Goal: Information Seeking & Learning: Compare options

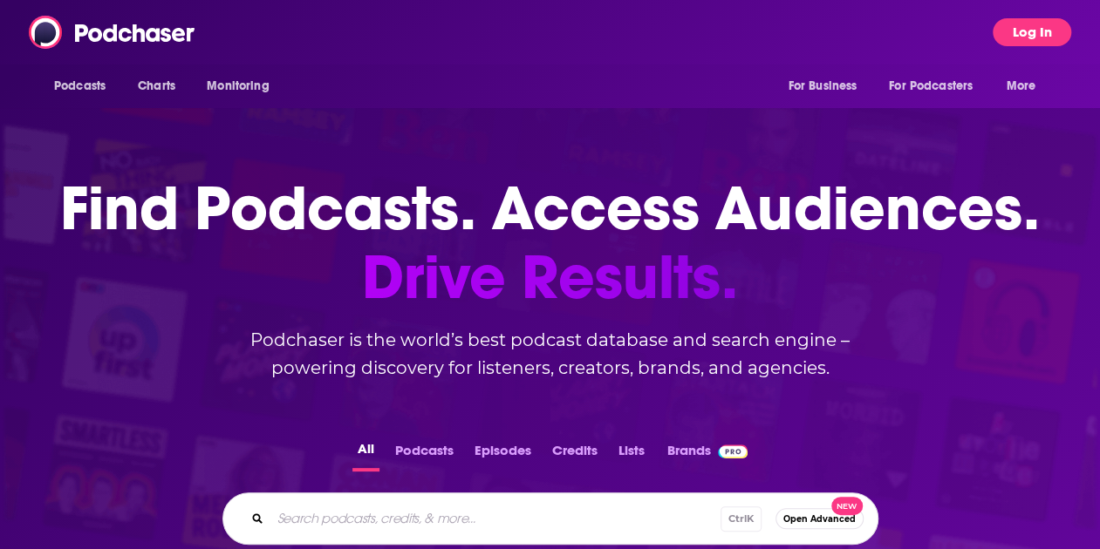
click at [1033, 25] on button "Log In" at bounding box center [1032, 32] width 78 height 28
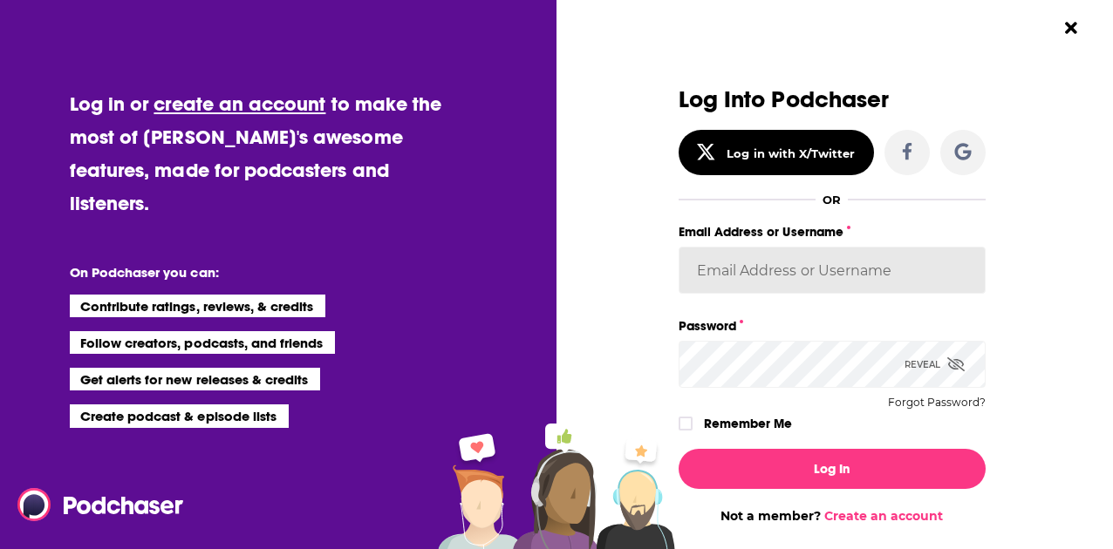
type input "HavasAlexa"
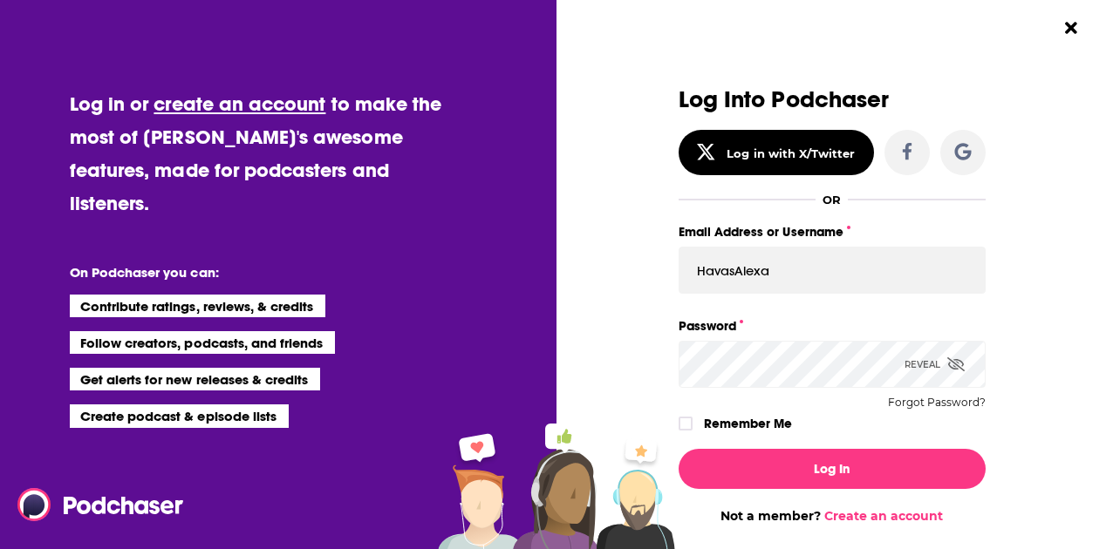
click at [687, 414] on div "Remember Me" at bounding box center [832, 424] width 307 height 23
click at [682, 424] on icon "Dialog" at bounding box center [685, 424] width 10 height 10
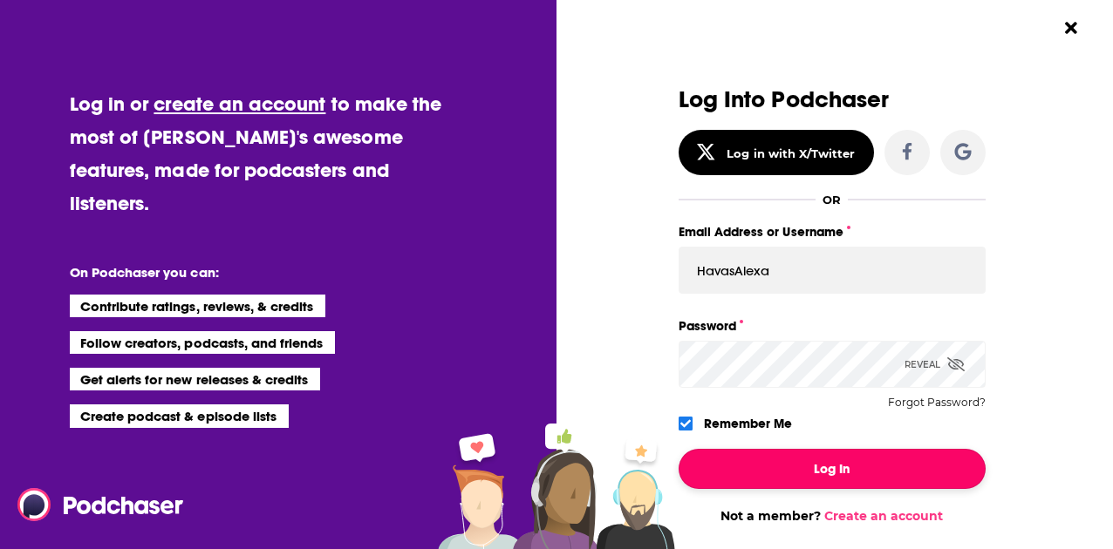
click at [782, 463] on button "Log In" at bounding box center [832, 469] width 307 height 40
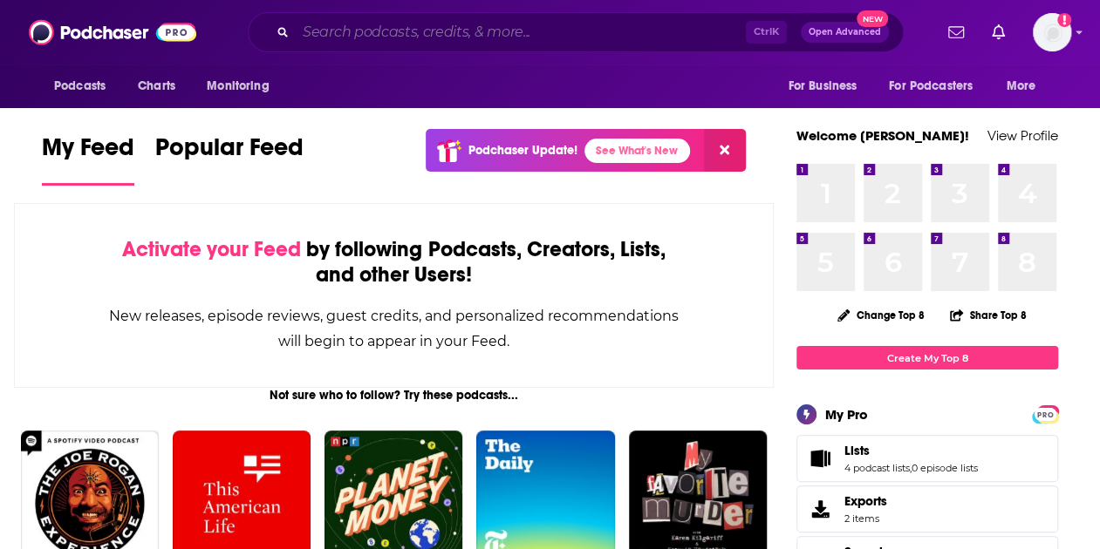
click at [331, 31] on input "Search podcasts, credits, & more..." at bounding box center [521, 32] width 450 height 28
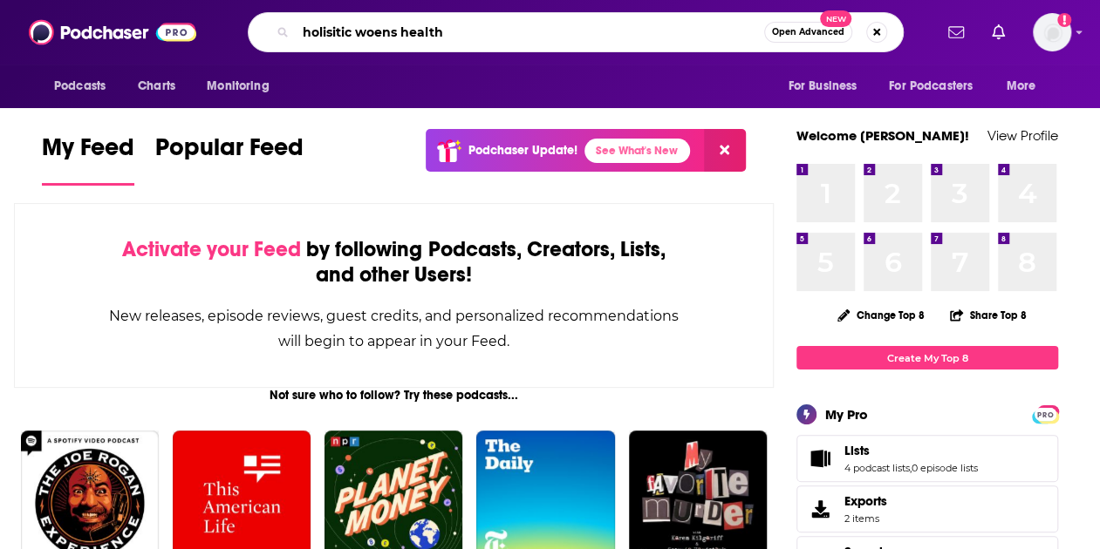
click at [373, 31] on input "holisitic woens health" at bounding box center [530, 32] width 468 height 28
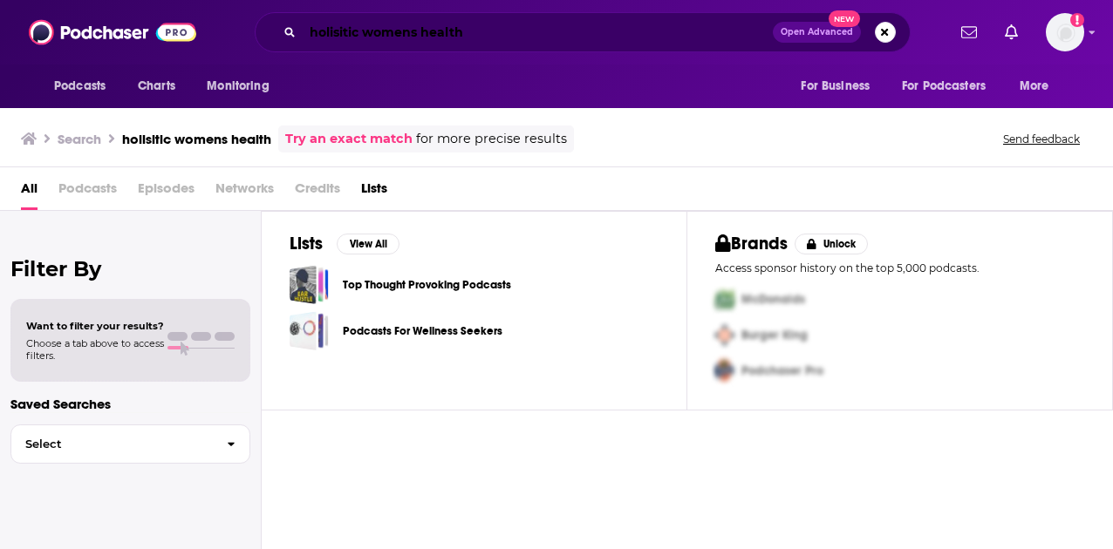
click at [358, 33] on input "holisitic womens health" at bounding box center [538, 32] width 470 height 28
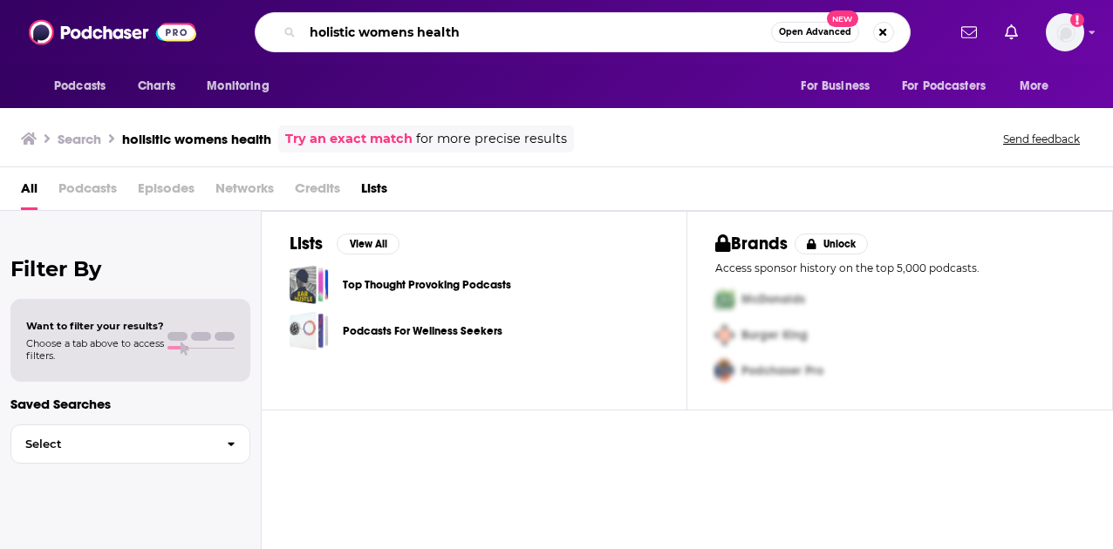
type input "holistic womens health"
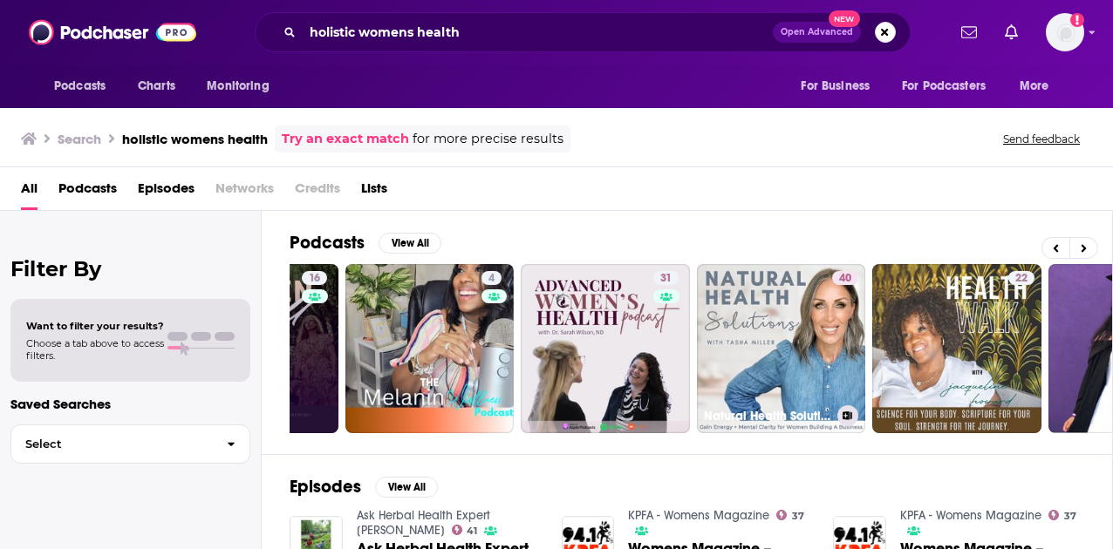
scroll to position [0, 686]
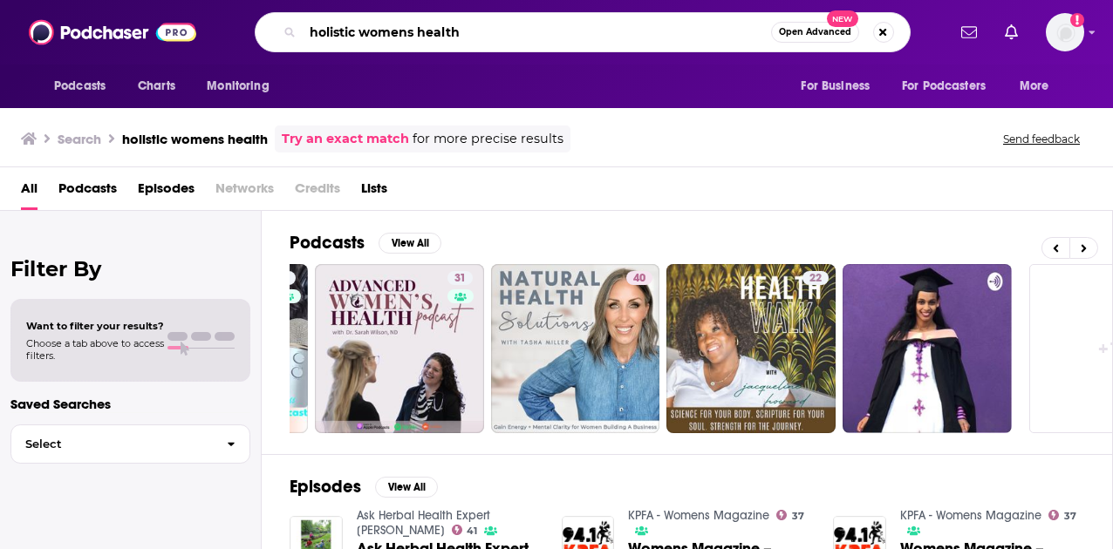
drag, startPoint x: 474, startPoint y: 36, endPoint x: 148, endPoint y: 4, distance: 326.8
click at [148, 4] on div "Podcasts Charts Monitoring holistic womens health Open Advanced New For Busines…" at bounding box center [556, 32] width 1113 height 65
type input "Feel Good Podcast"
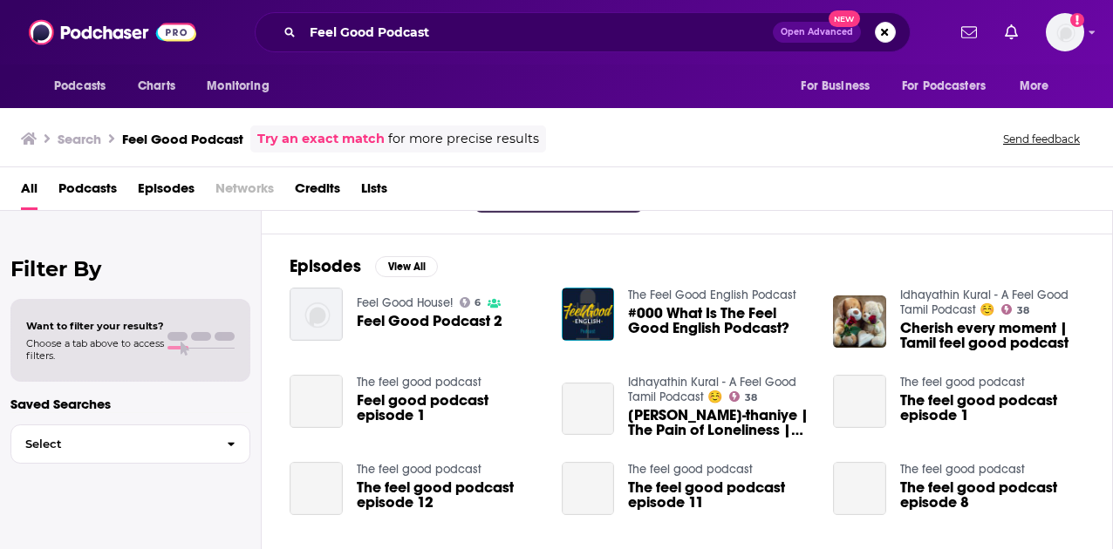
scroll to position [222, 0]
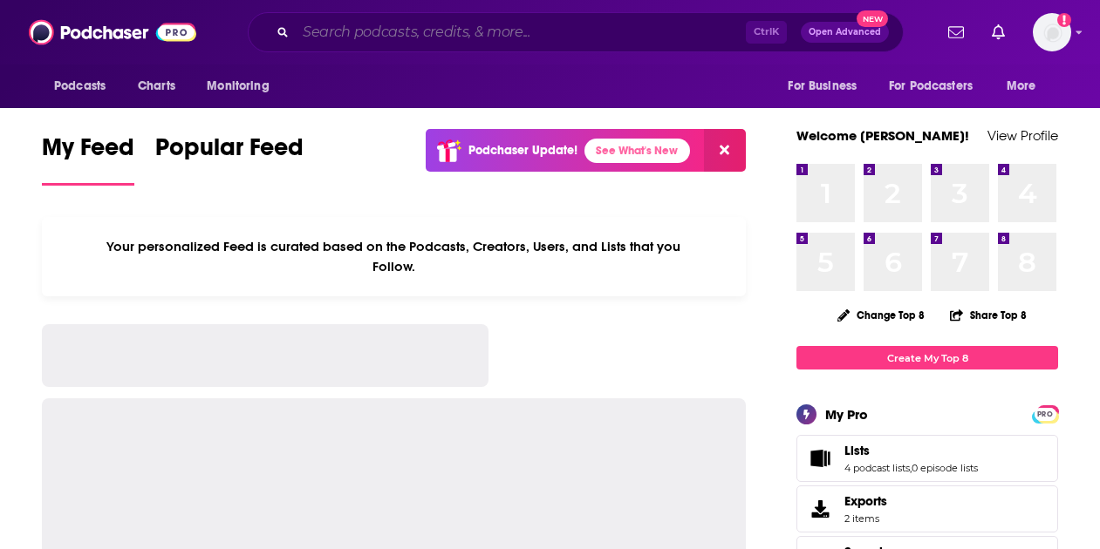
click at [480, 39] on input "Search podcasts, credits, & more..." at bounding box center [521, 32] width 450 height 28
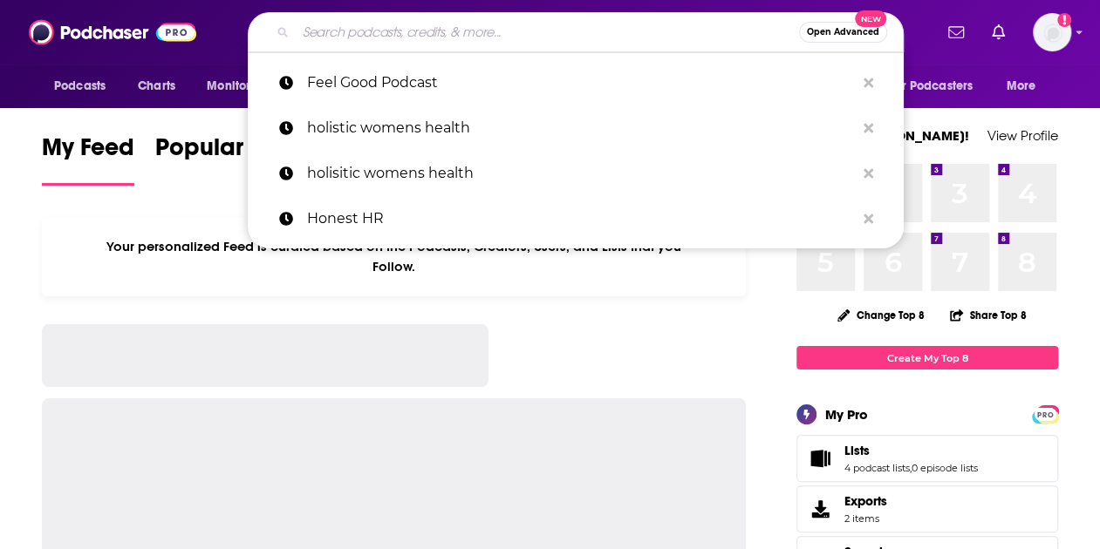
paste input "The [PERSON_NAME] Show"
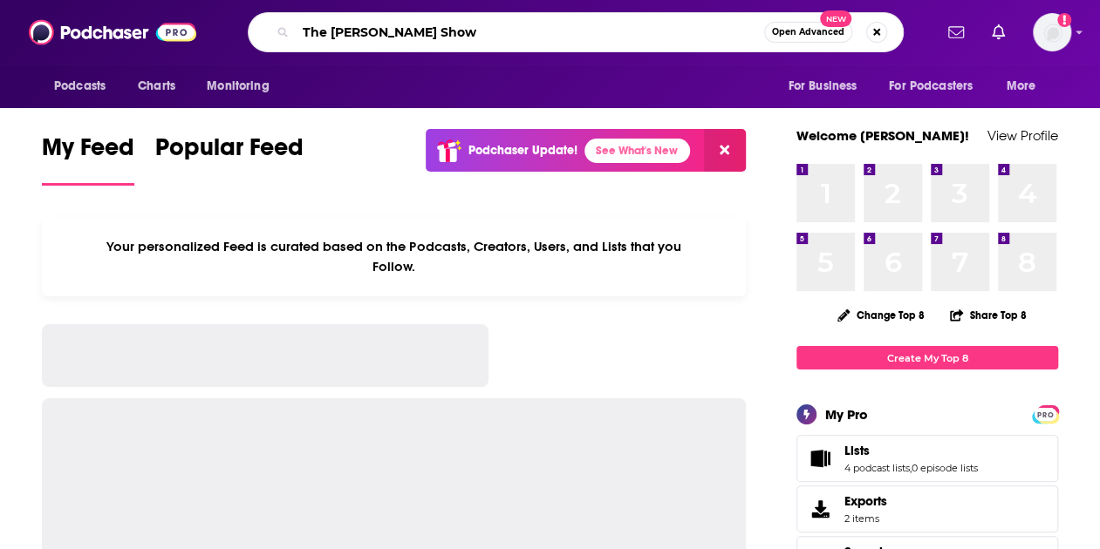
type input "The [PERSON_NAME] Show"
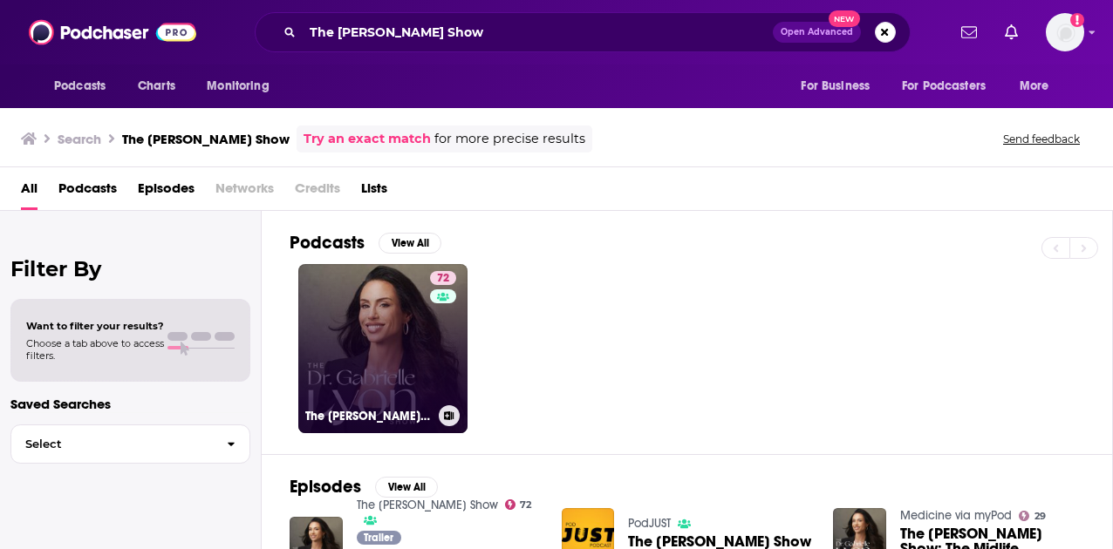
click at [380, 331] on link "72 The [PERSON_NAME] Show" at bounding box center [382, 348] width 169 height 169
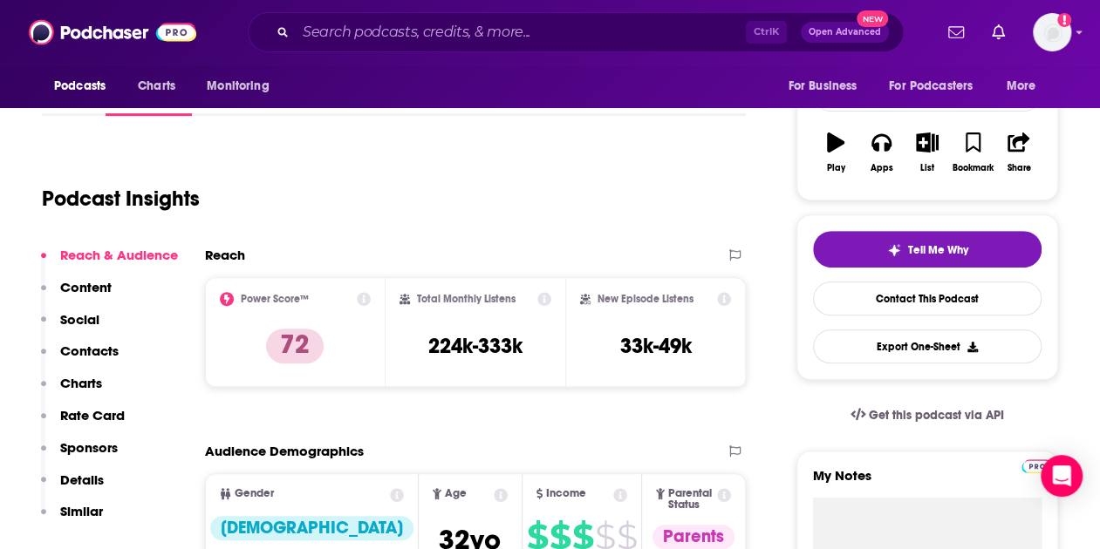
scroll to position [258, 0]
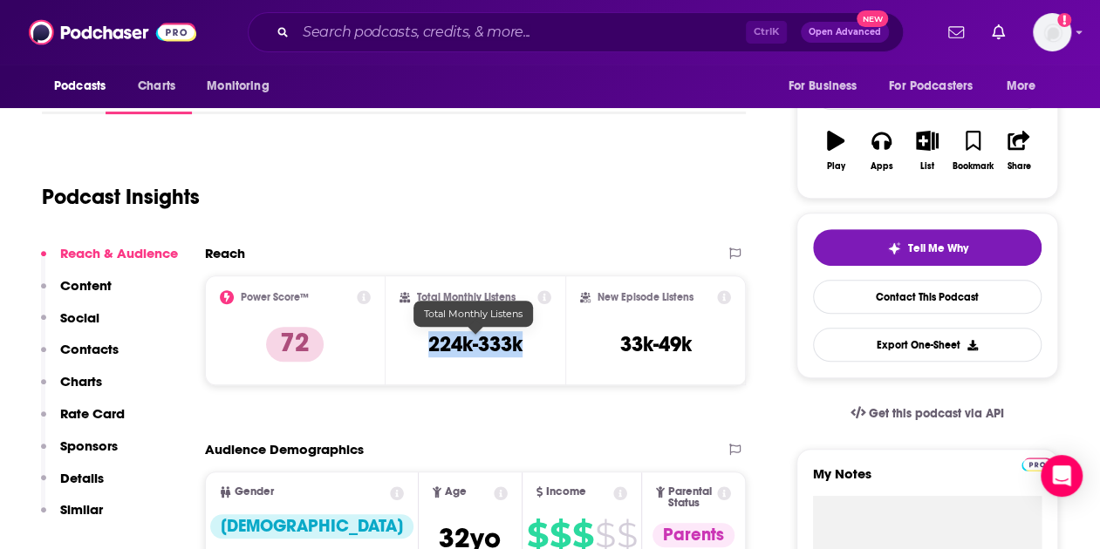
drag, startPoint x: 427, startPoint y: 351, endPoint x: 529, endPoint y: 345, distance: 101.4
click at [529, 345] on div "Total Monthly Listens 224k-333k" at bounding box center [475, 330] width 153 height 80
copy h3 "224k-333k"
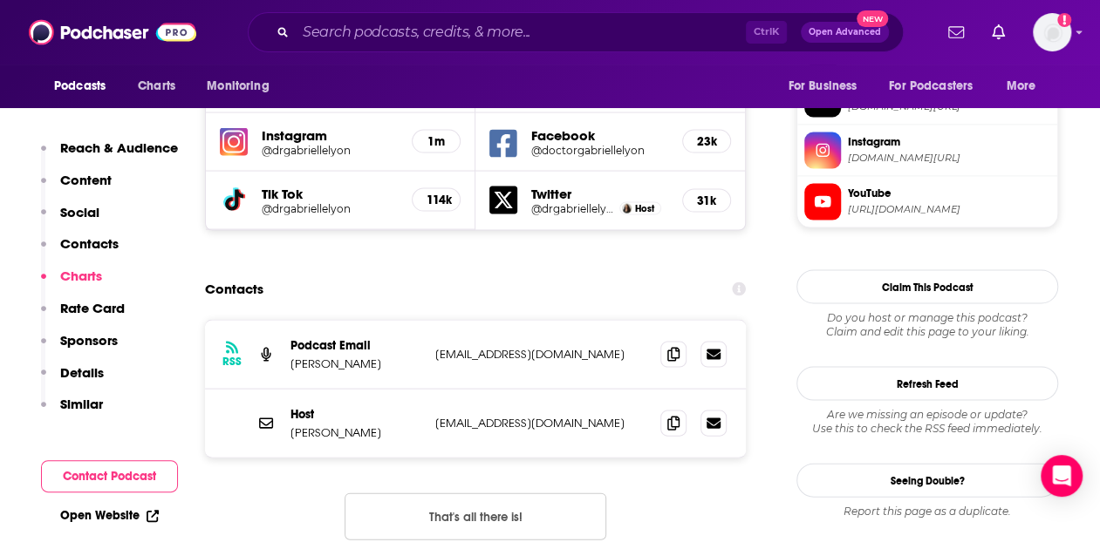
scroll to position [1633, 0]
click at [677, 416] on icon at bounding box center [673, 423] width 12 height 14
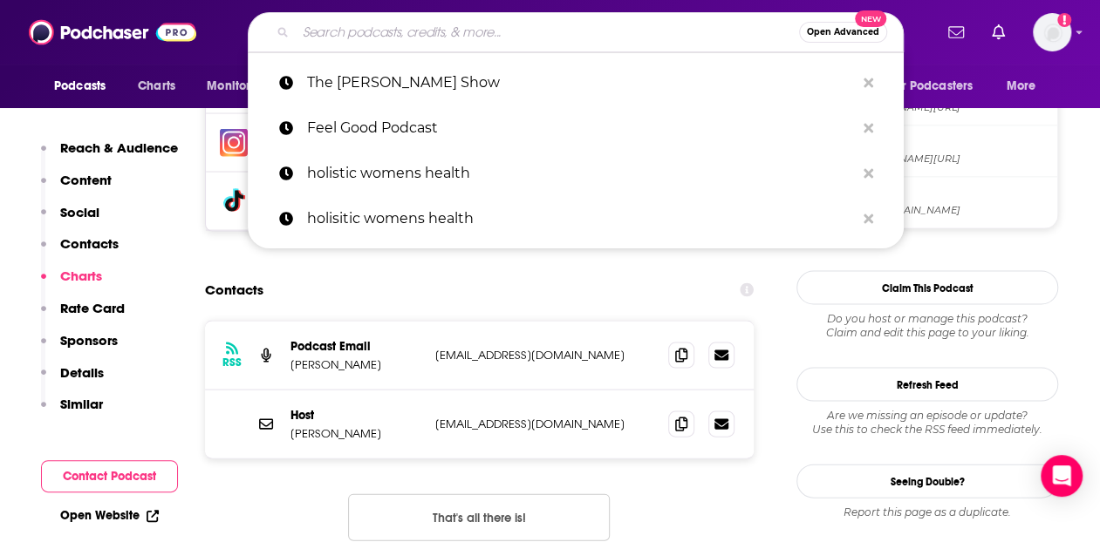
click at [309, 41] on input "Search podcasts, credits, & more..." at bounding box center [547, 32] width 503 height 28
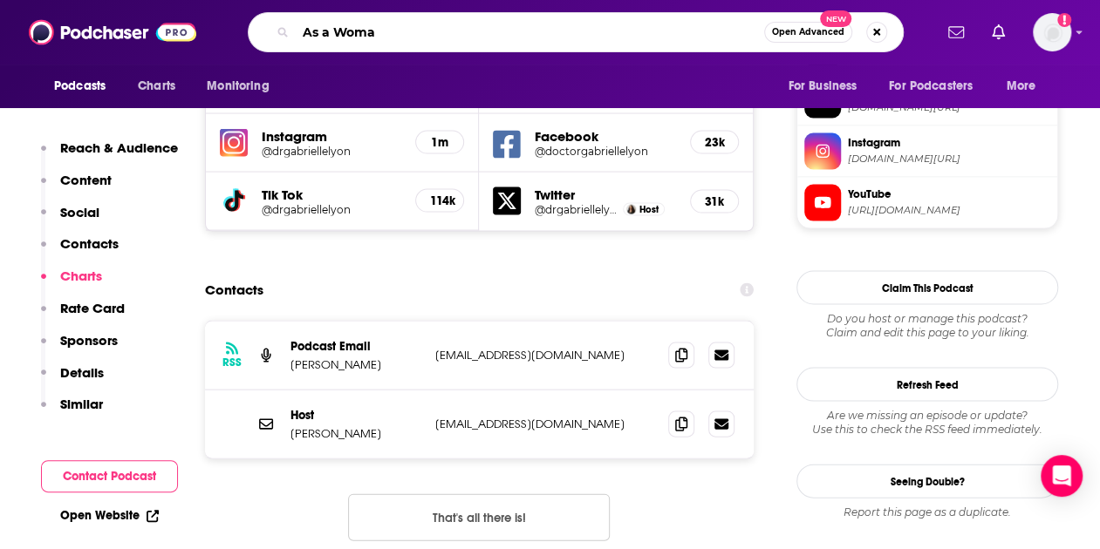
type input "As a Woman"
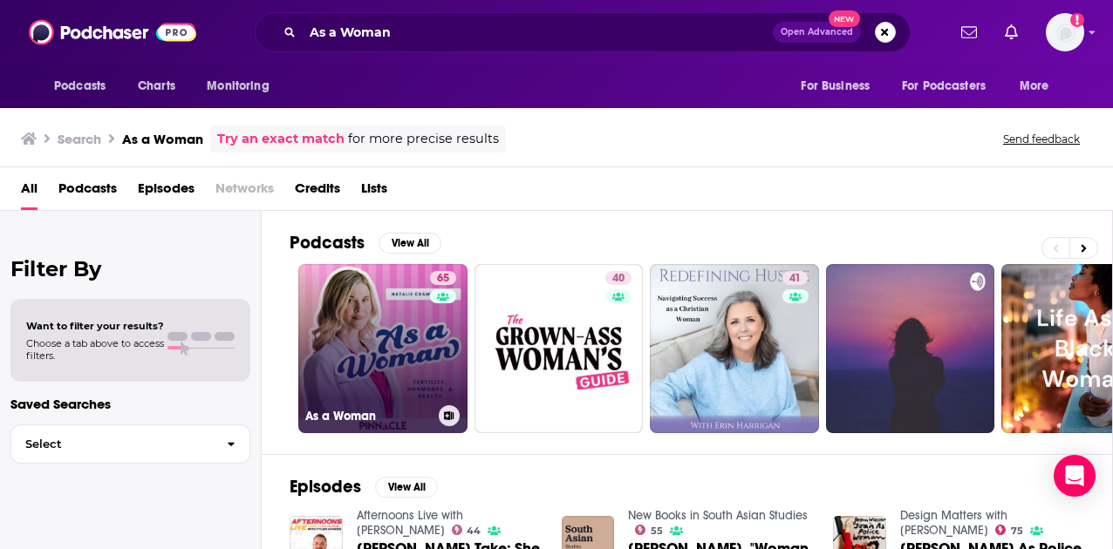
click at [375, 337] on link "65 As a Woman" at bounding box center [382, 348] width 169 height 169
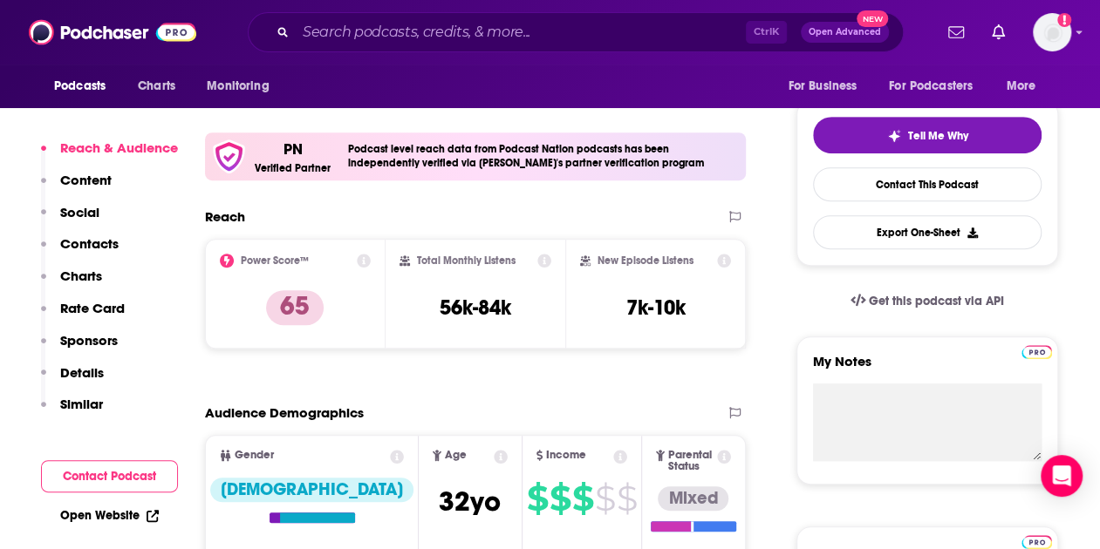
scroll to position [383, 0]
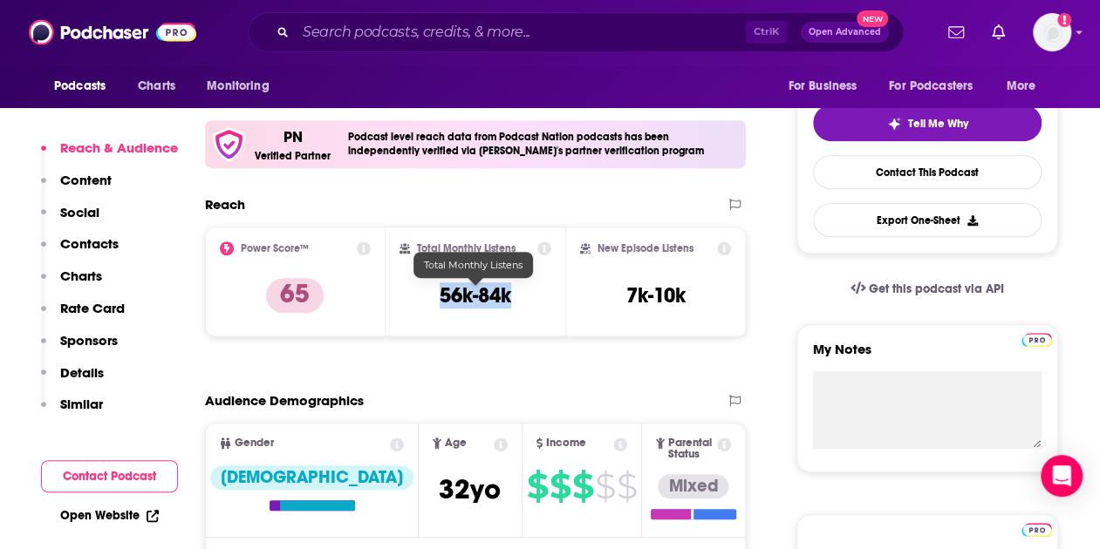
drag, startPoint x: 432, startPoint y: 299, endPoint x: 515, endPoint y: 297, distance: 82.9
click at [515, 297] on div "Total Monthly Listens 56k-84k" at bounding box center [475, 282] width 153 height 80
copy h3 "56k-84k"
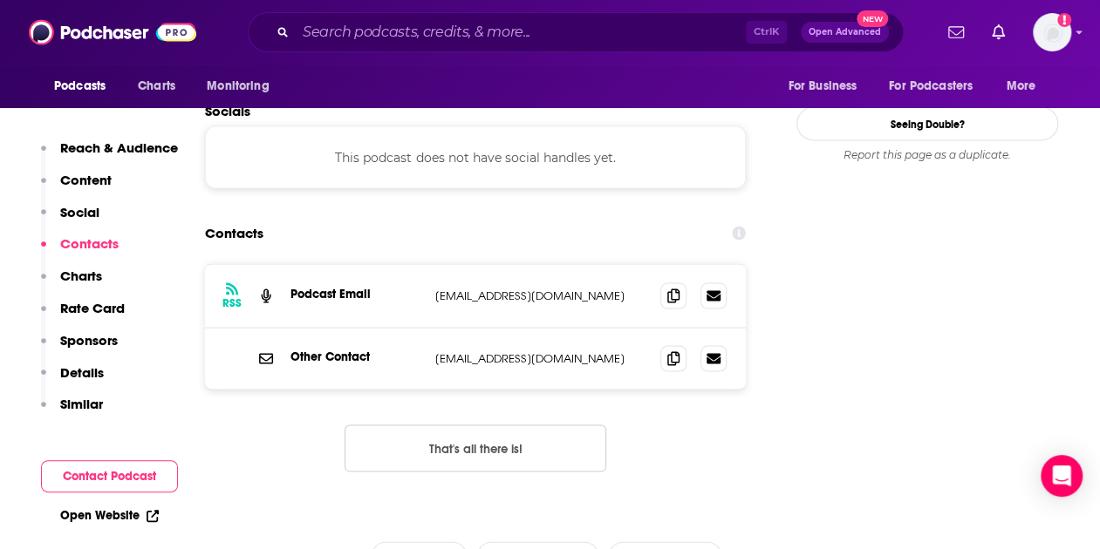
scroll to position [1580, 0]
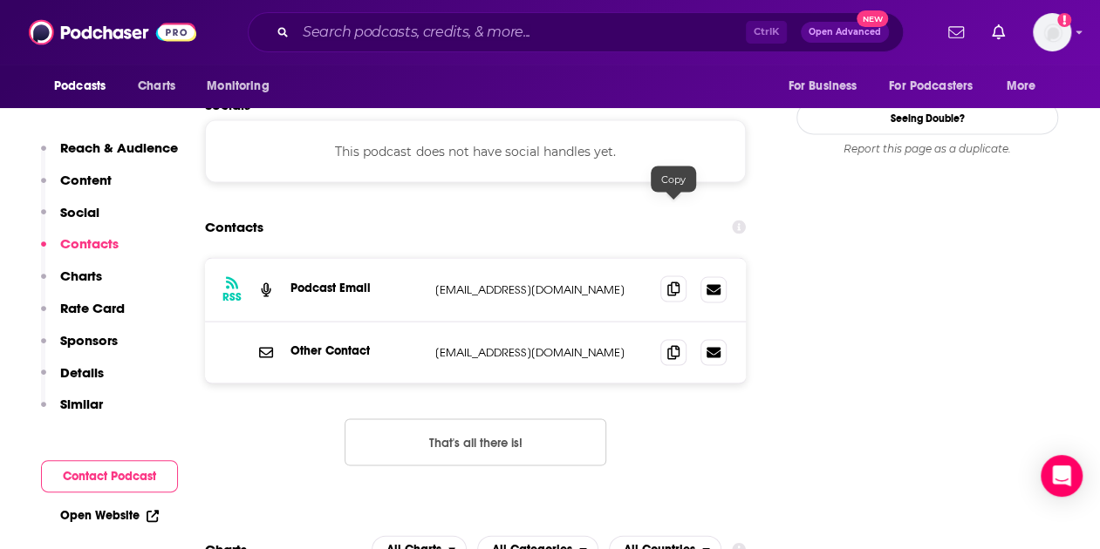
click at [674, 282] on icon at bounding box center [673, 289] width 12 height 14
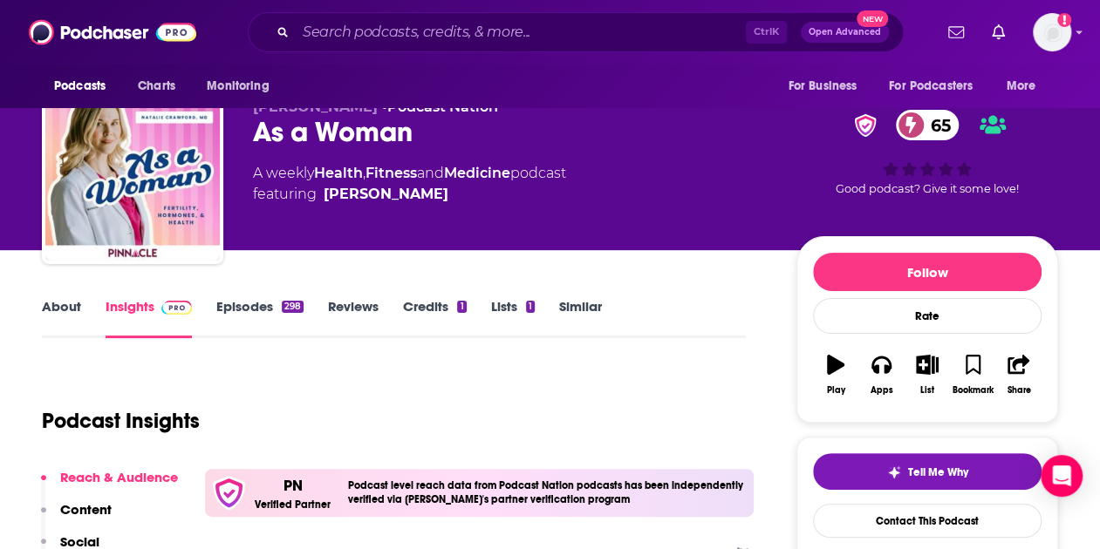
scroll to position [0, 0]
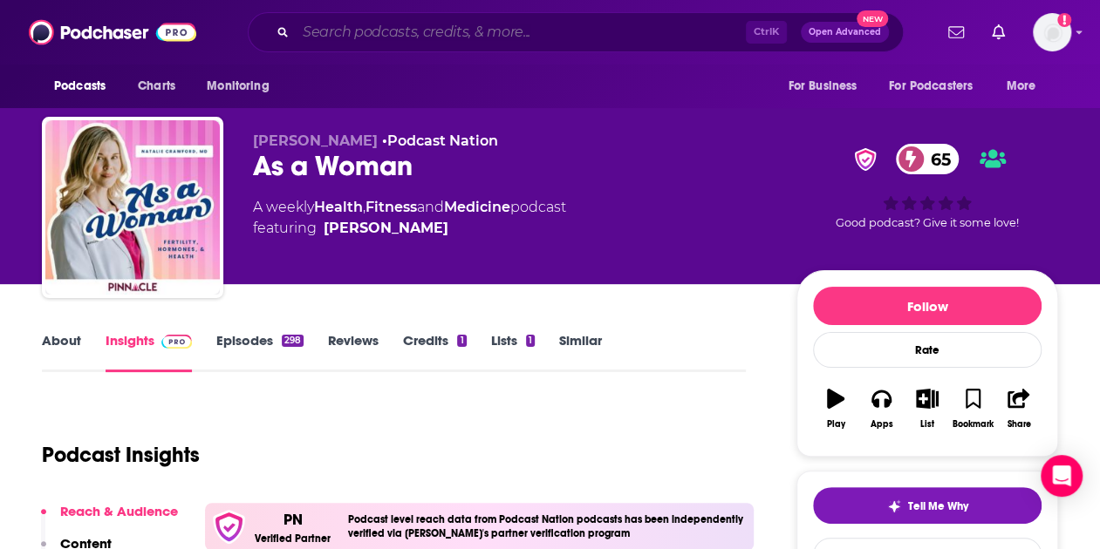
click at [359, 34] on input "Search podcasts, credits, & more..." at bounding box center [521, 32] width 450 height 28
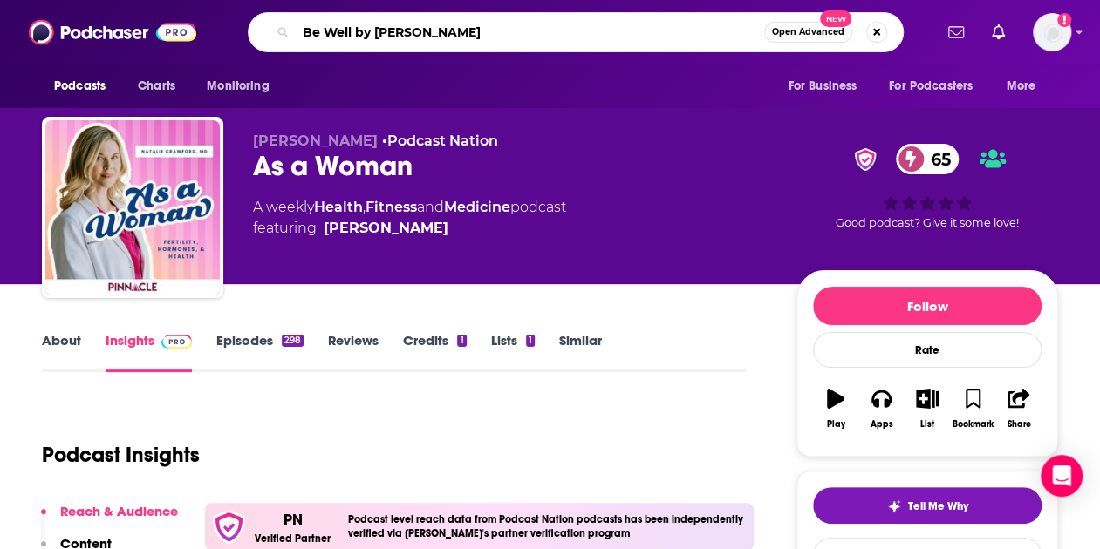
type input "Be Well by [PERSON_NAME]"
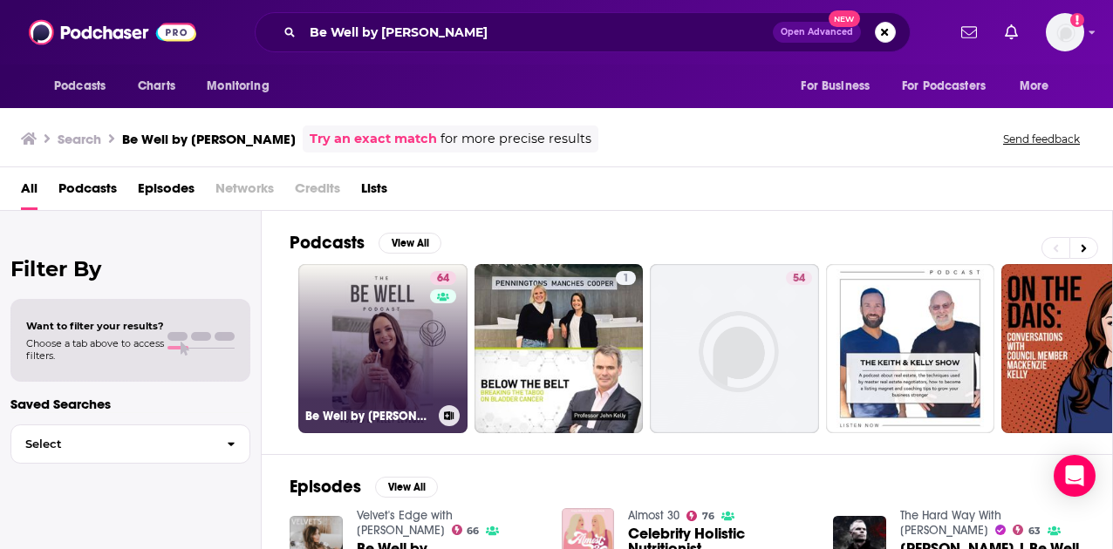
click at [372, 328] on link "64 Be Well by [PERSON_NAME]" at bounding box center [382, 348] width 169 height 169
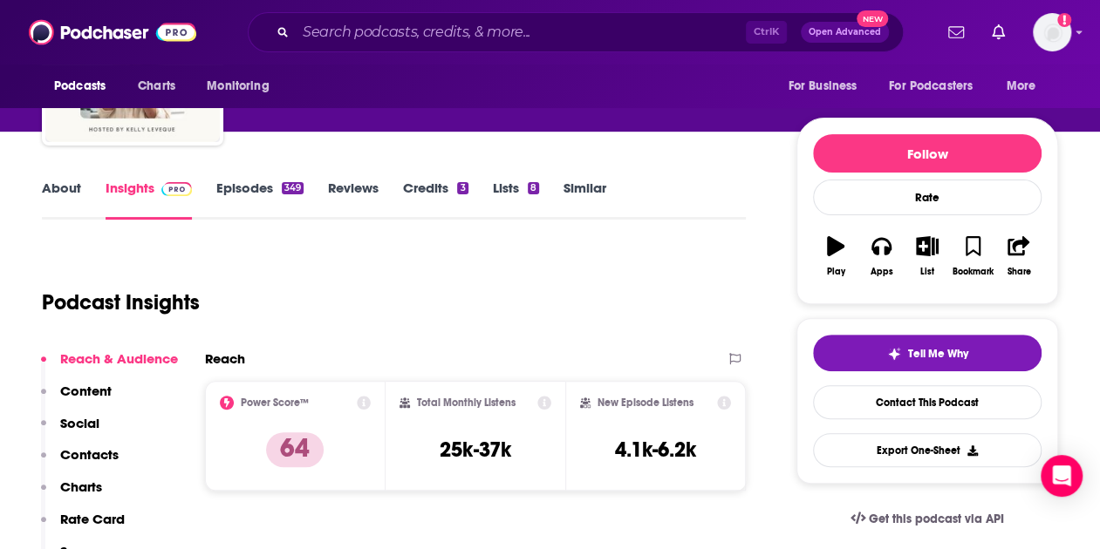
scroll to position [170, 0]
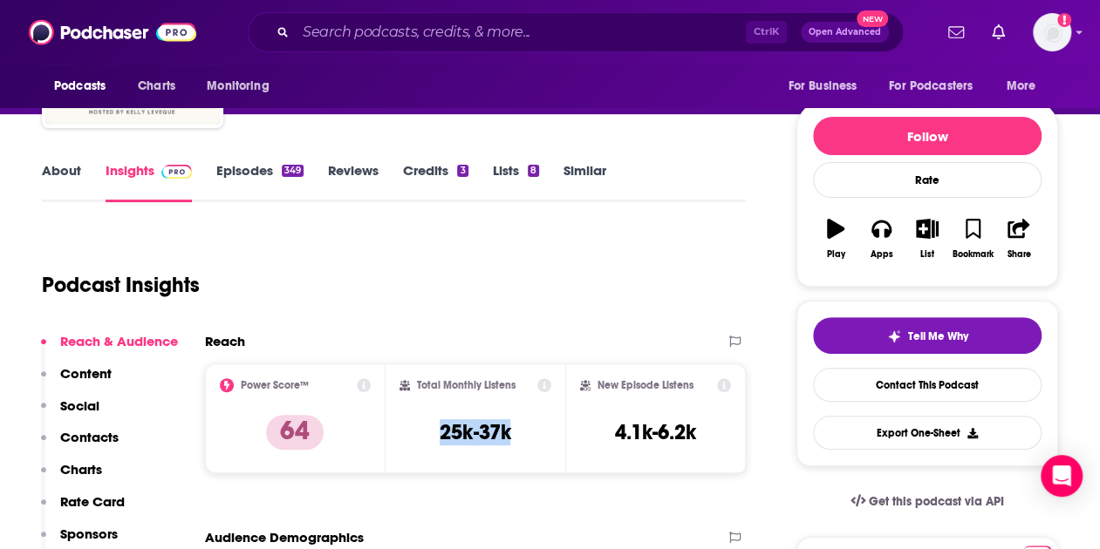
drag, startPoint x: 440, startPoint y: 426, endPoint x: 530, endPoint y: 423, distance: 90.7
click at [530, 423] on div "Total Monthly Listens 25k-37k" at bounding box center [475, 419] width 153 height 80
copy h3 "25k-37k"
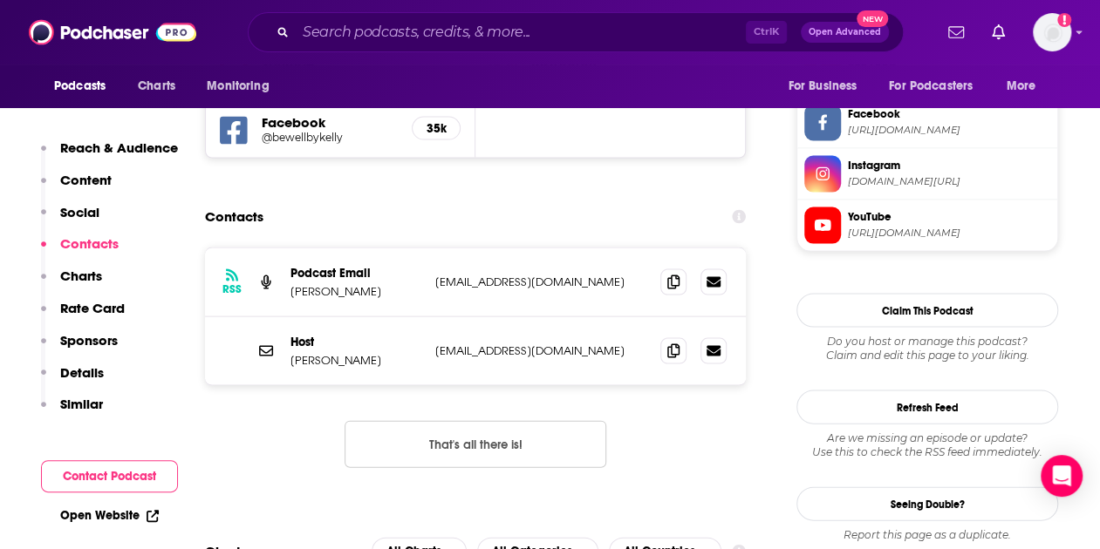
scroll to position [1648, 0]
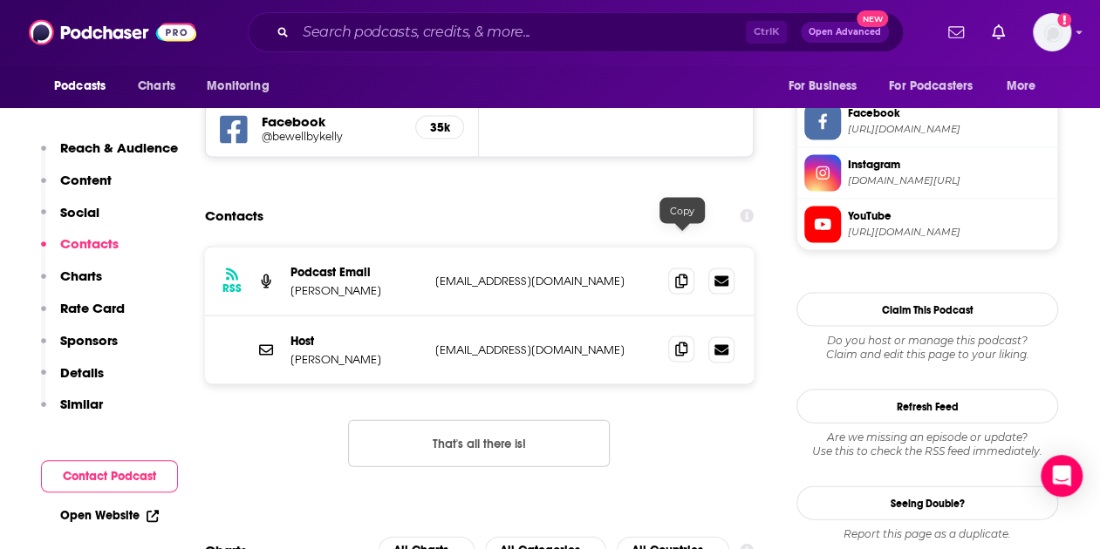
click at [675, 336] on span at bounding box center [681, 349] width 26 height 26
